Goal: Find specific page/section: Find specific page/section

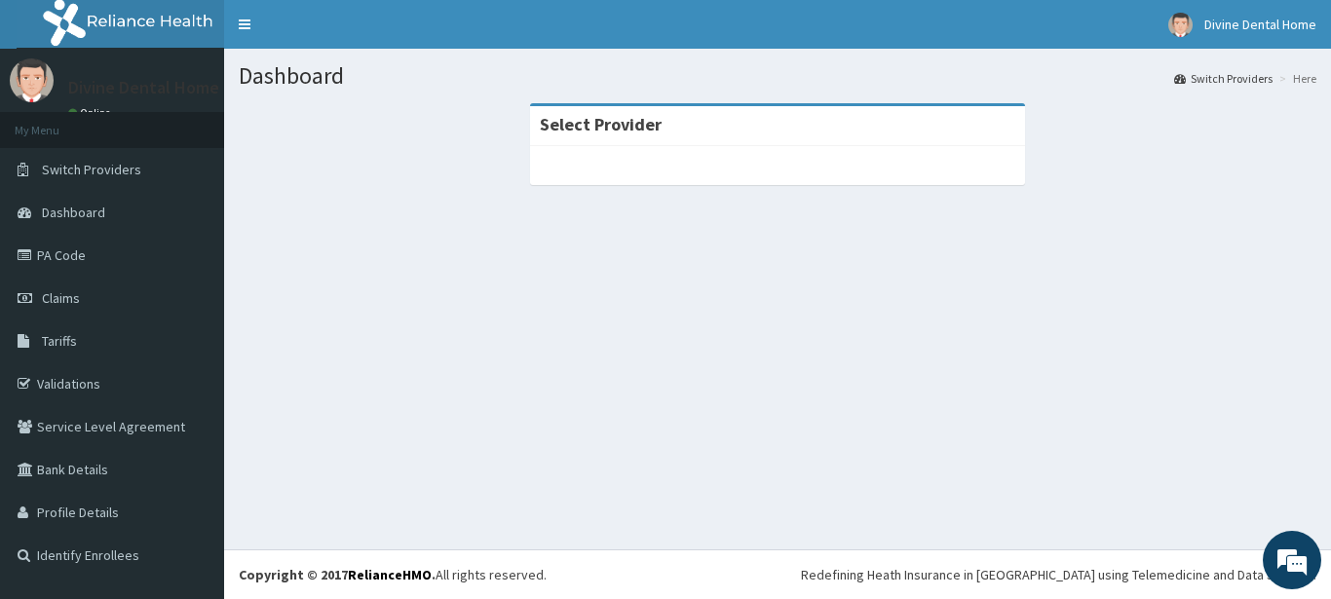
click at [433, 223] on section "Select Provider" at bounding box center [777, 211] width 1107 height 244
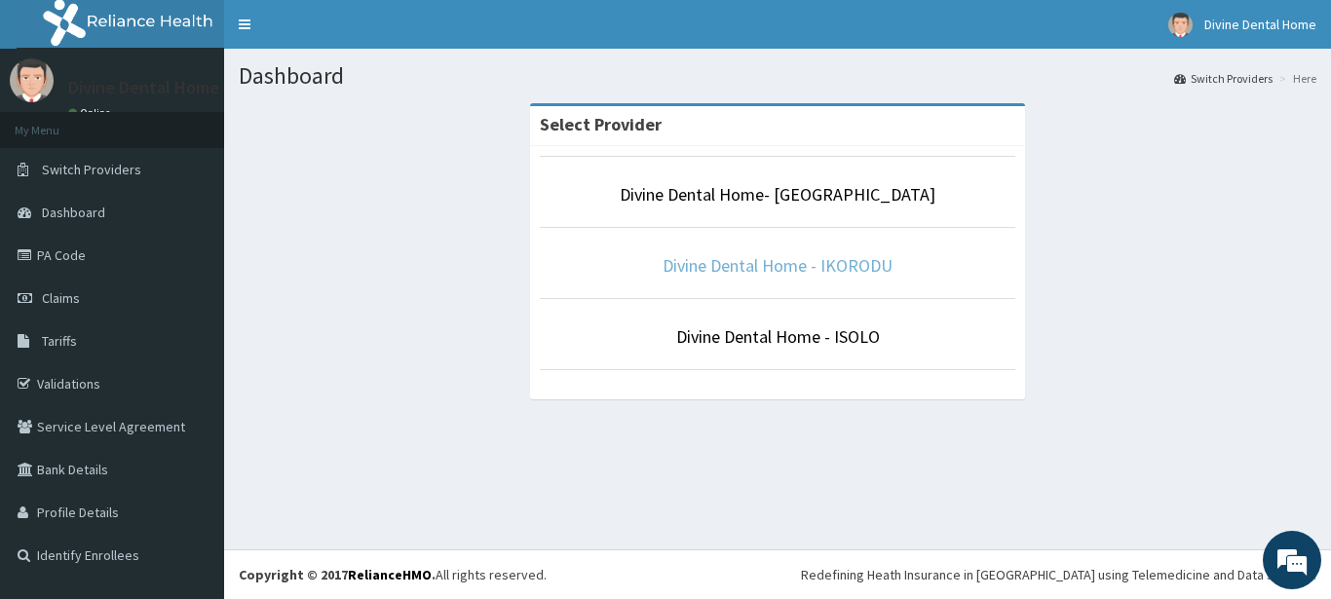
click at [840, 272] on link "Divine Dental Home - IKORODU" at bounding box center [778, 265] width 230 height 22
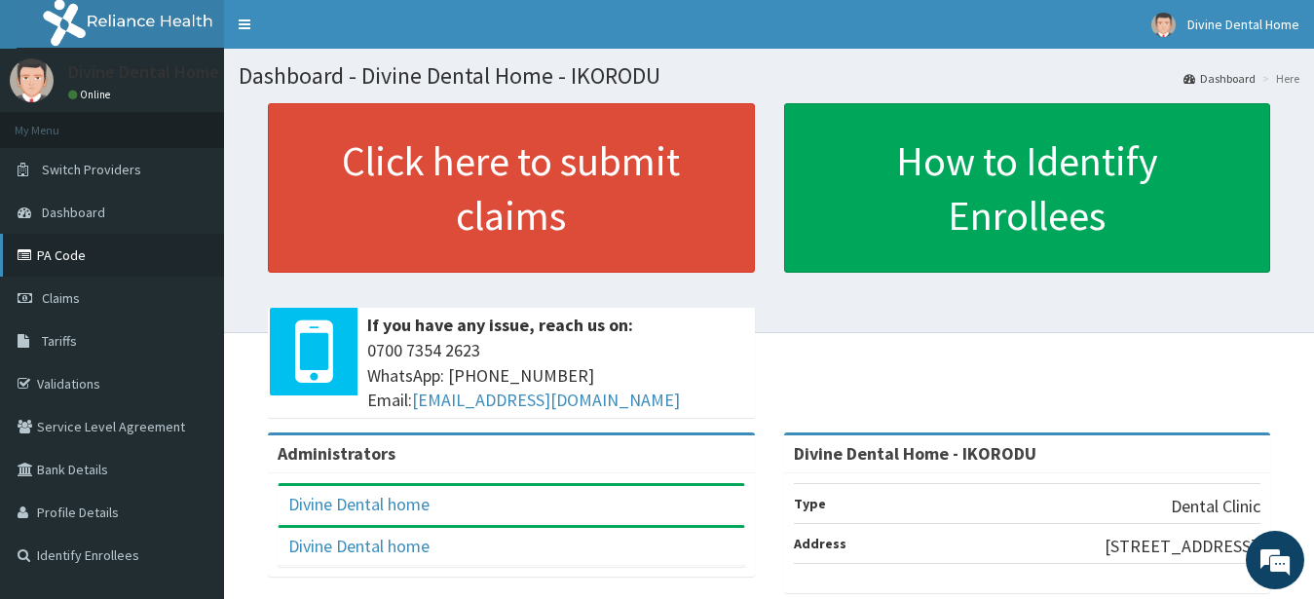
click at [49, 259] on link "PA Code" at bounding box center [112, 255] width 224 height 43
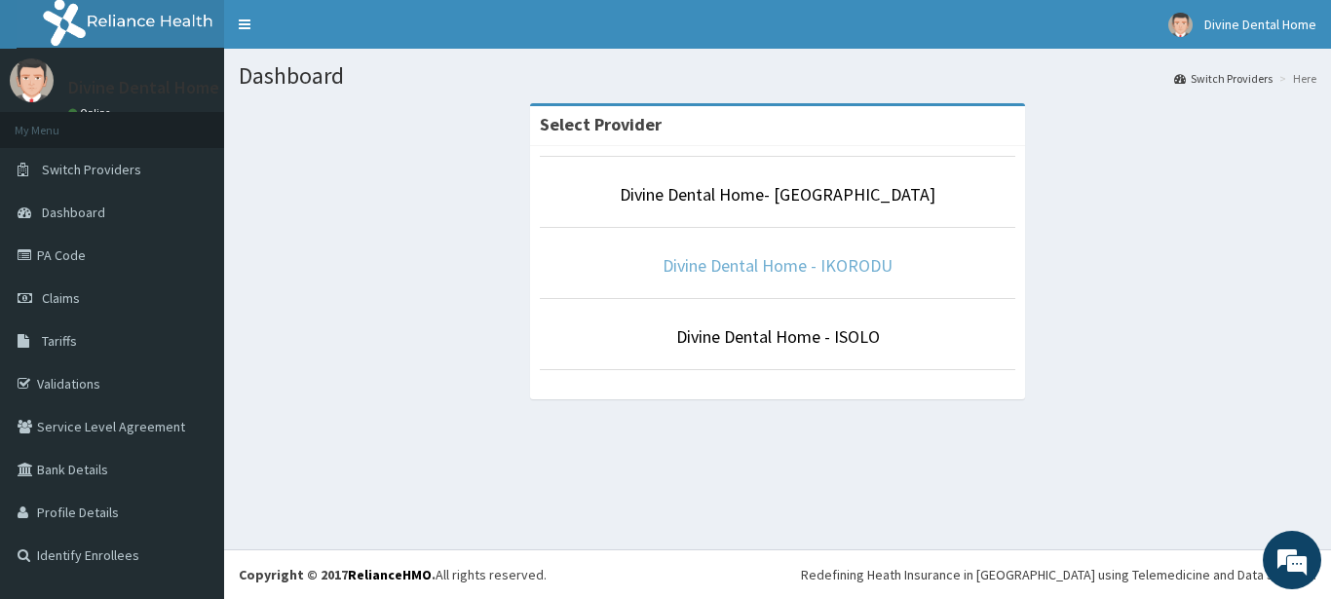
click at [767, 273] on link "Divine Dental Home - IKORODU" at bounding box center [778, 265] width 230 height 22
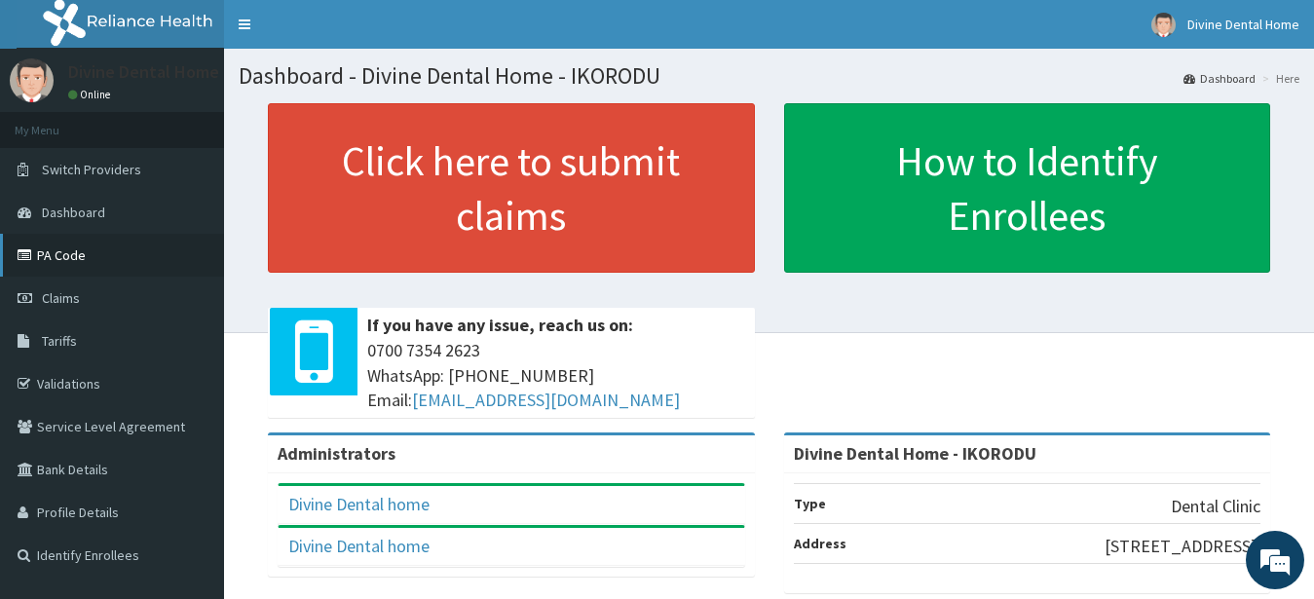
click at [76, 257] on link "PA Code" at bounding box center [112, 255] width 224 height 43
click at [109, 260] on link "PA Code" at bounding box center [112, 255] width 224 height 43
click at [75, 265] on link "PA Code" at bounding box center [112, 255] width 224 height 43
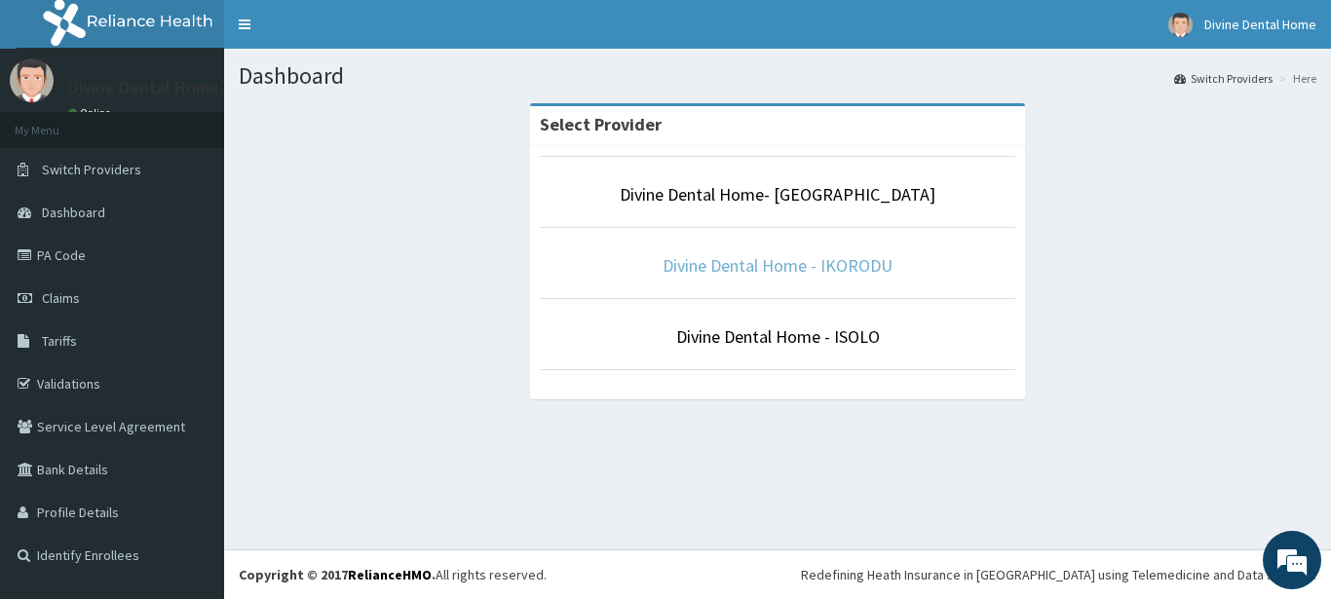
click at [770, 271] on link "Divine Dental Home - IKORODU" at bounding box center [778, 265] width 230 height 22
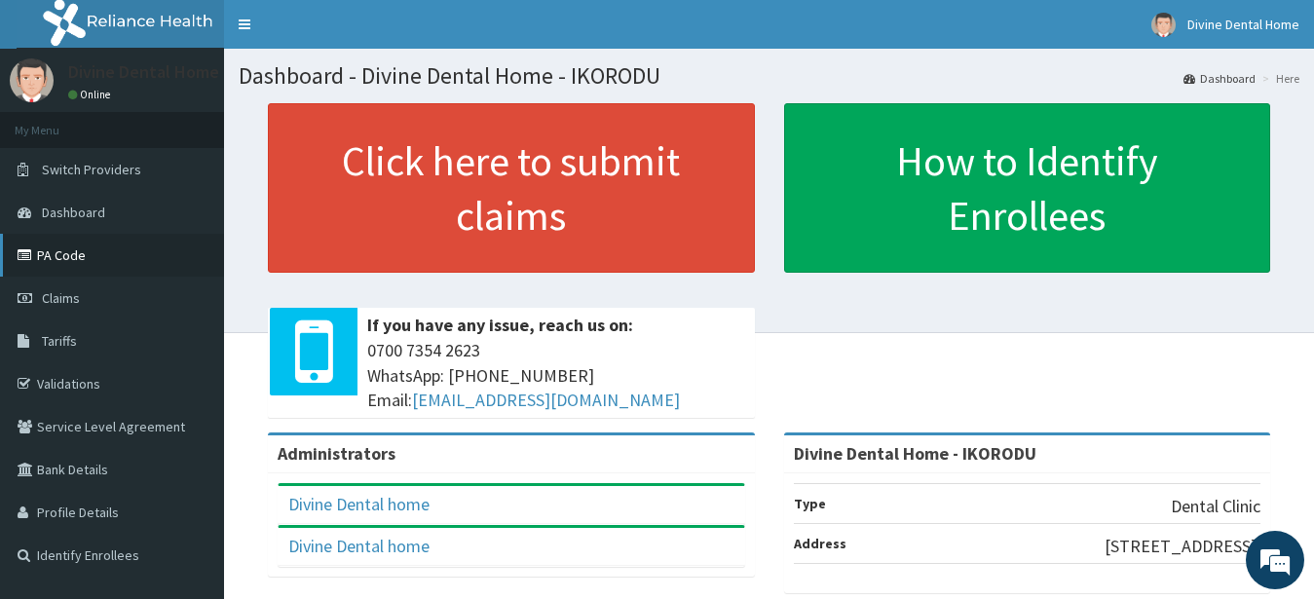
click at [78, 257] on link "PA Code" at bounding box center [112, 255] width 224 height 43
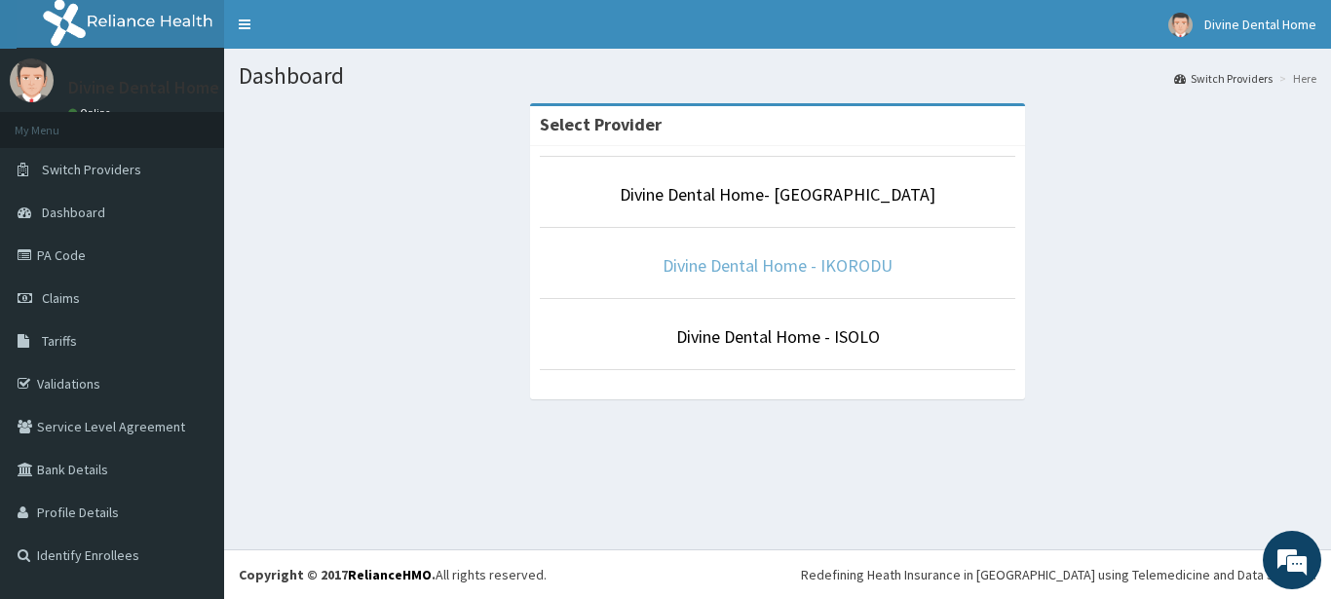
click at [802, 264] on link "Divine Dental Home - IKORODU" at bounding box center [778, 265] width 230 height 22
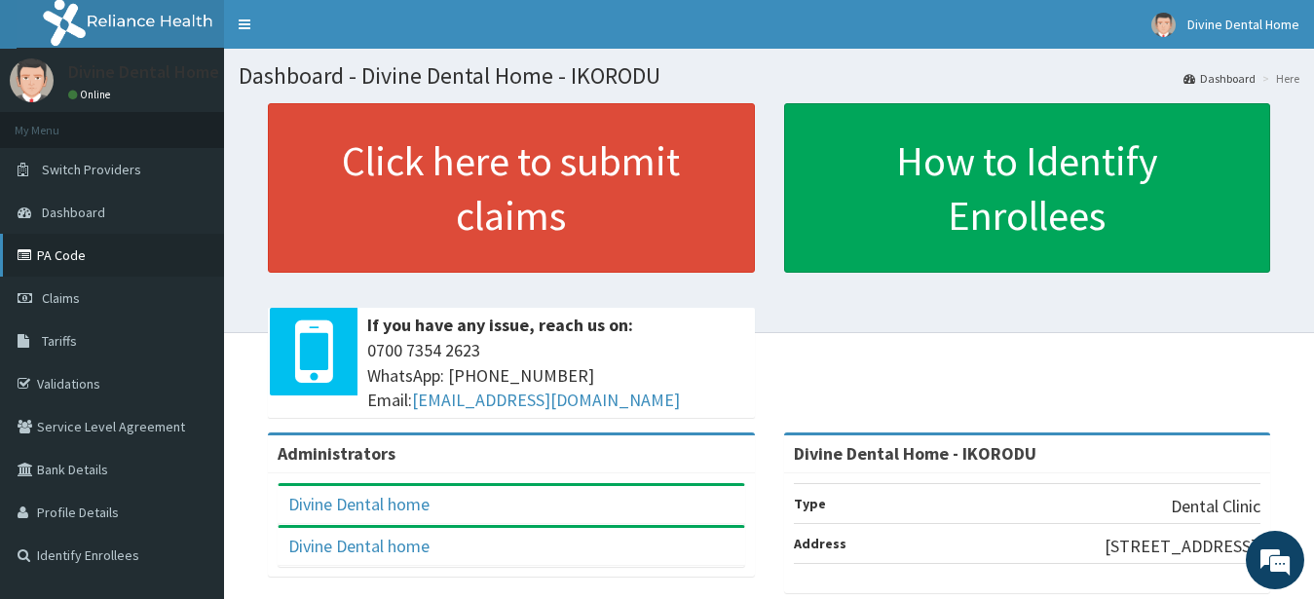
click at [73, 254] on link "PA Code" at bounding box center [112, 255] width 224 height 43
